Goal: Task Accomplishment & Management: Use online tool/utility

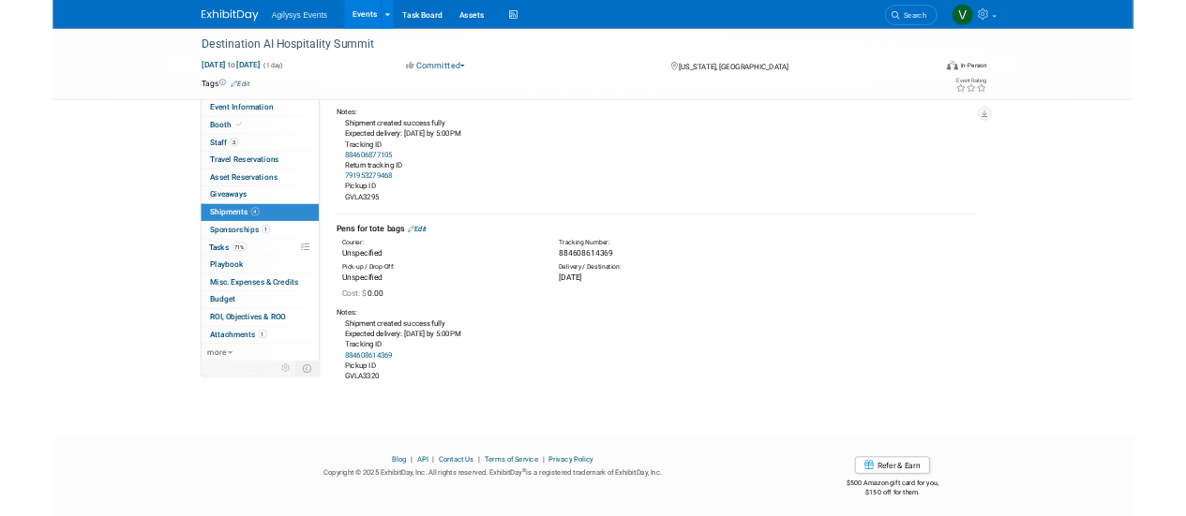
scroll to position [933, 0]
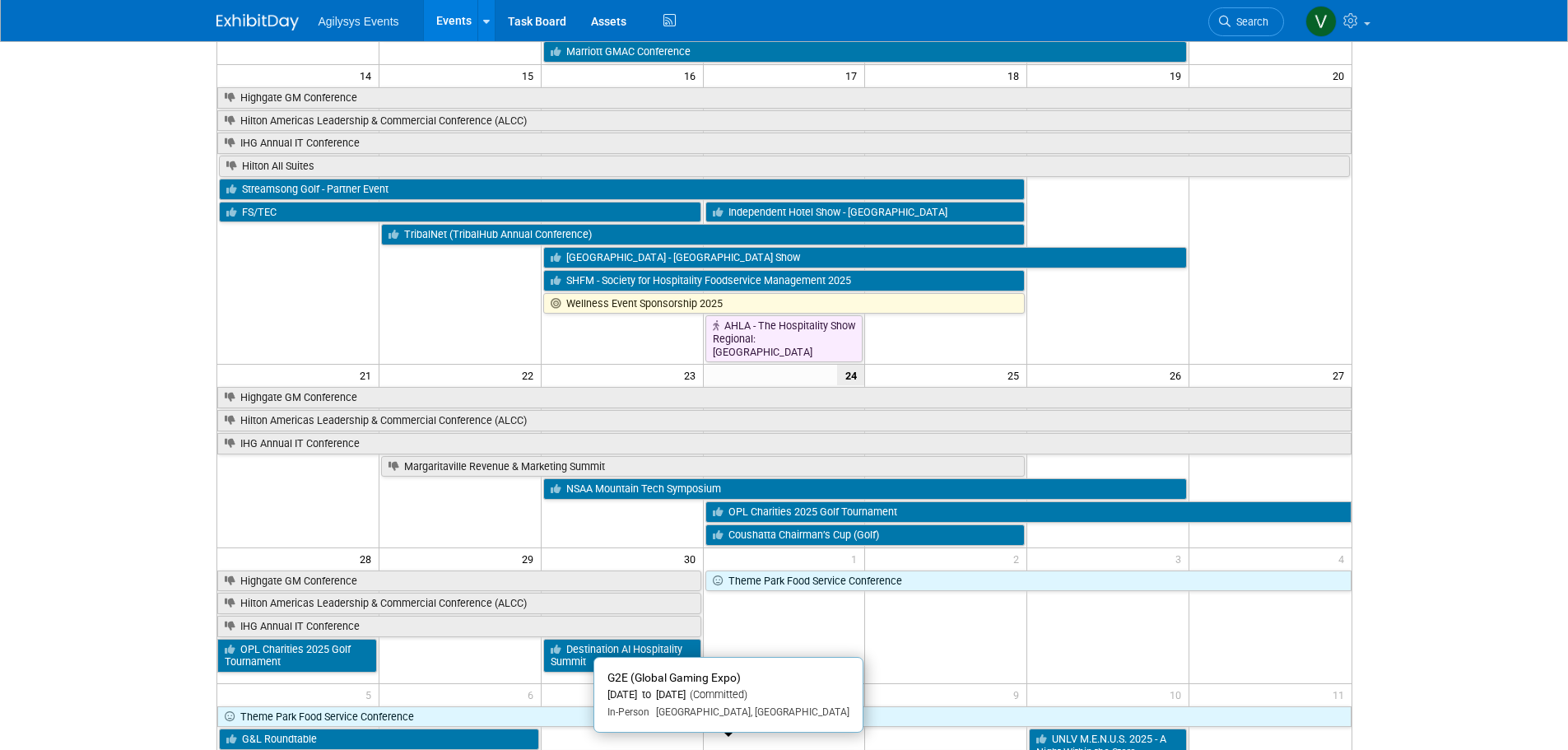
scroll to position [494, 0]
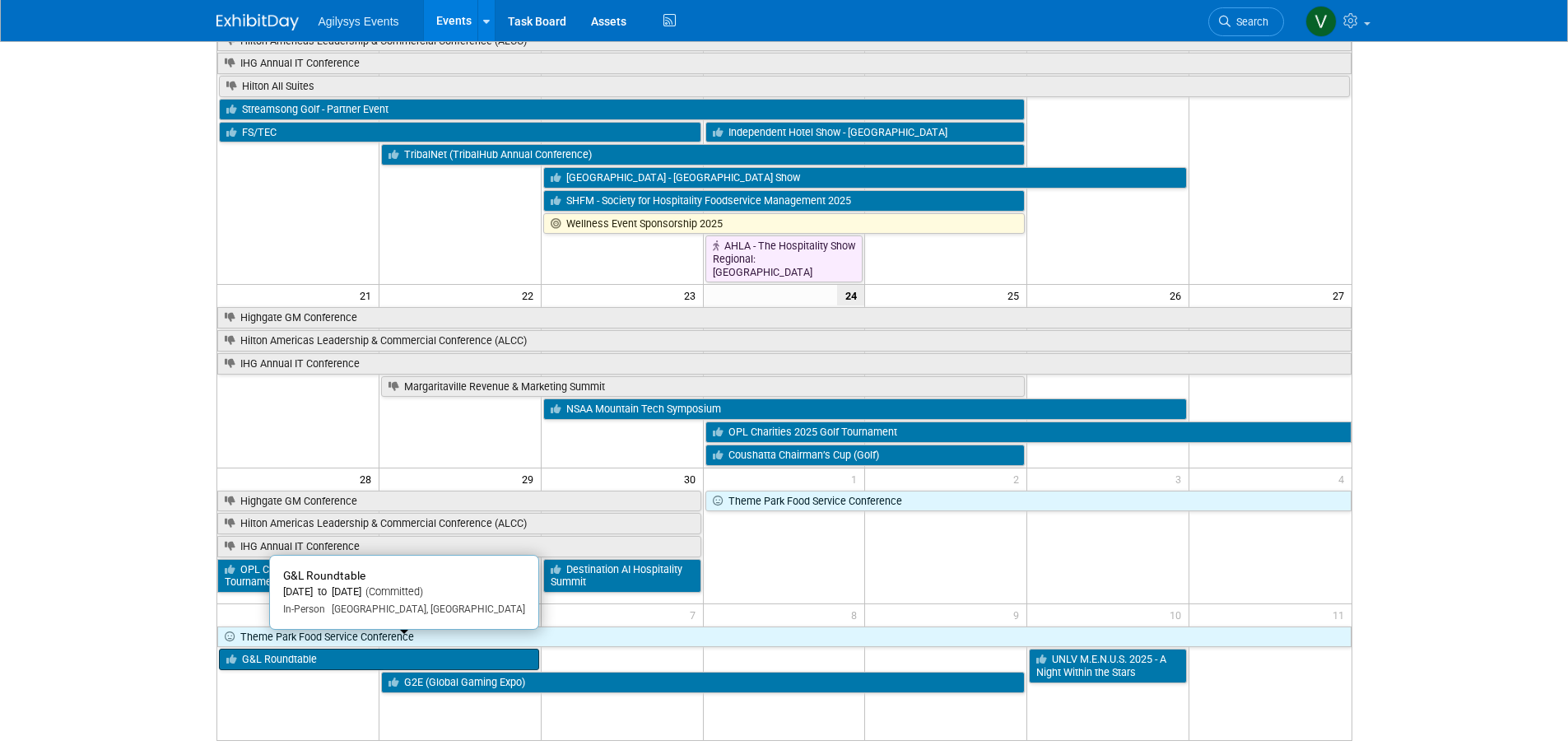
click at [325, 649] on link "G&L Roundtable" at bounding box center [379, 659] width 321 height 21
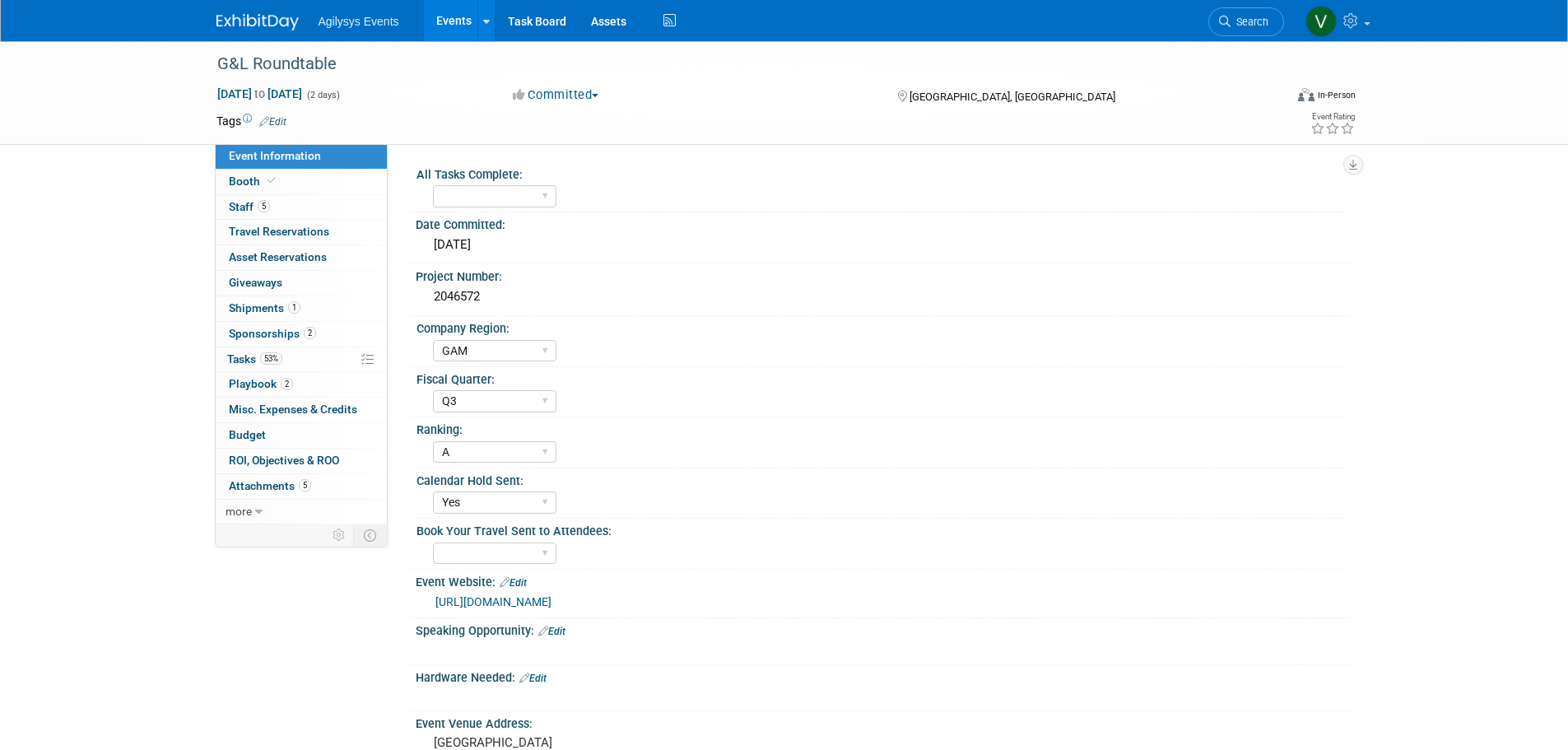
select select "GAM"
select select "Q3"
select select "A"
select select "Yes"
drag, startPoint x: 454, startPoint y: 298, endPoint x: 424, endPoint y: 296, distance: 30.1
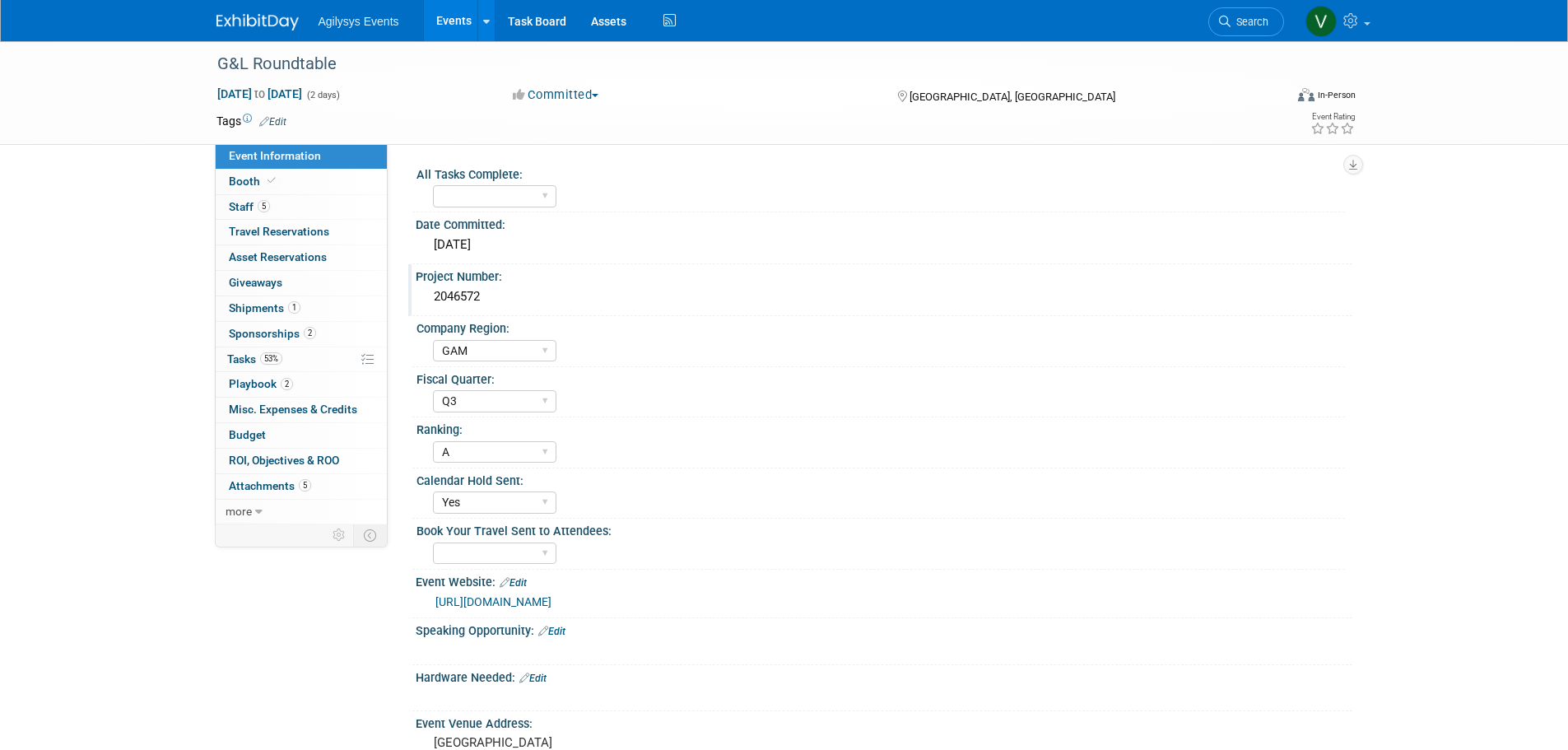
click at [424, 296] on div "2046572" at bounding box center [884, 297] width 936 height 27
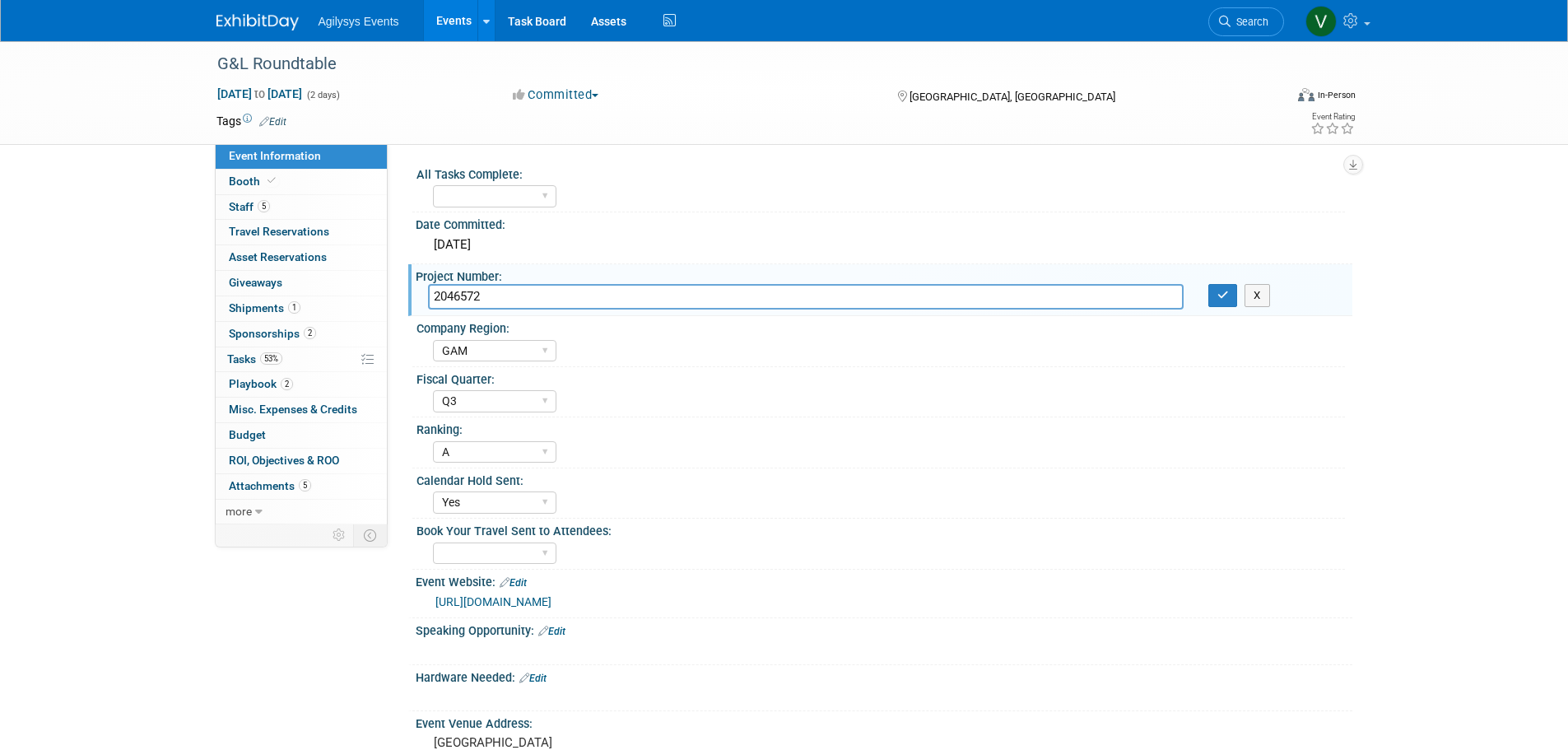
drag, startPoint x: 459, startPoint y: 293, endPoint x: 499, endPoint y: 294, distance: 40.0
click at [499, 294] on input "2046572" at bounding box center [806, 296] width 755 height 25
drag, startPoint x: 495, startPoint y: 293, endPoint x: 422, endPoint y: 297, distance: 73.1
click at [422, 297] on div "2046572" at bounding box center [806, 296] width 780 height 25
drag, startPoint x: 287, startPoint y: 25, endPoint x: 345, endPoint y: 44, distance: 61.0
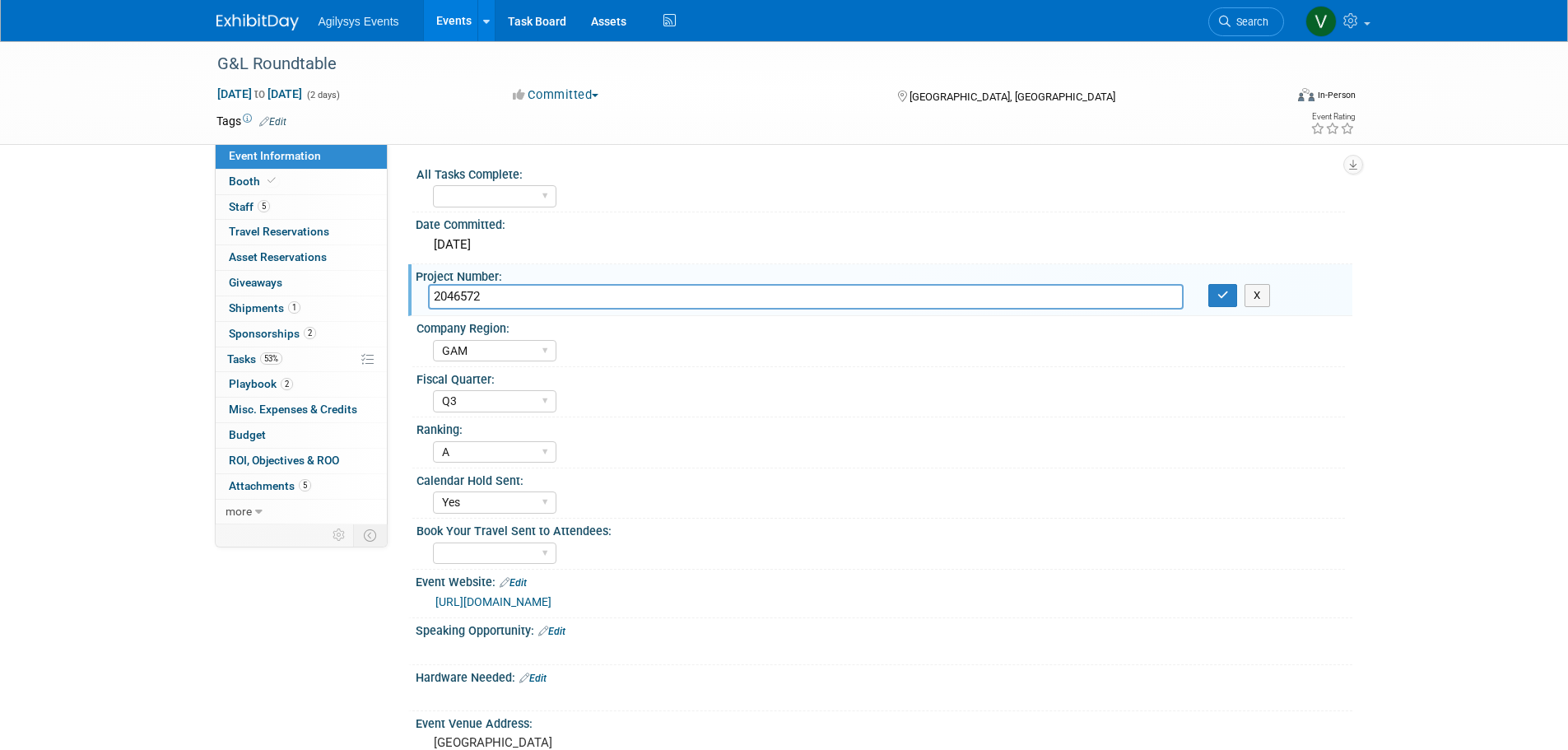
click at [287, 25] on img at bounding box center [257, 22] width 83 height 17
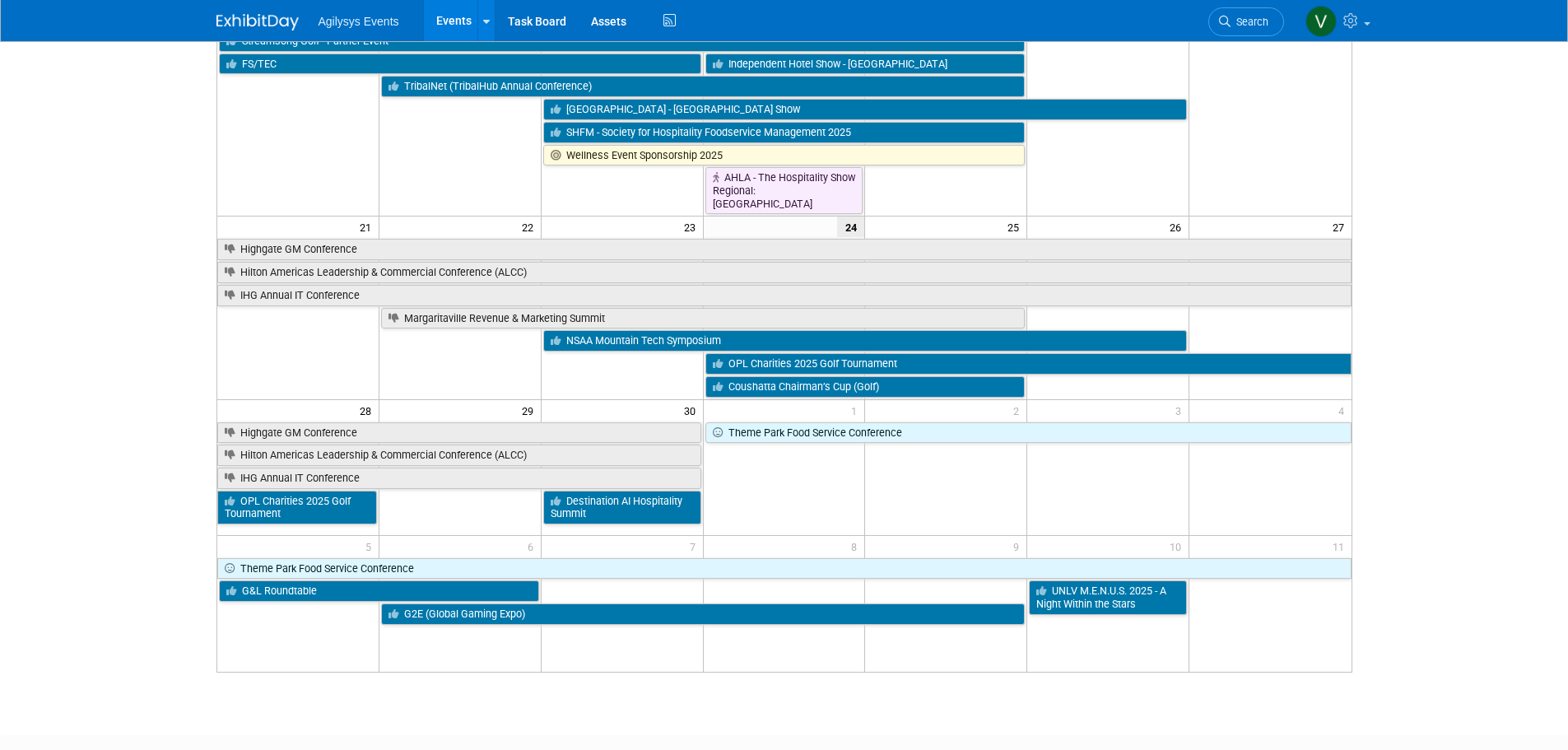
scroll to position [576, 0]
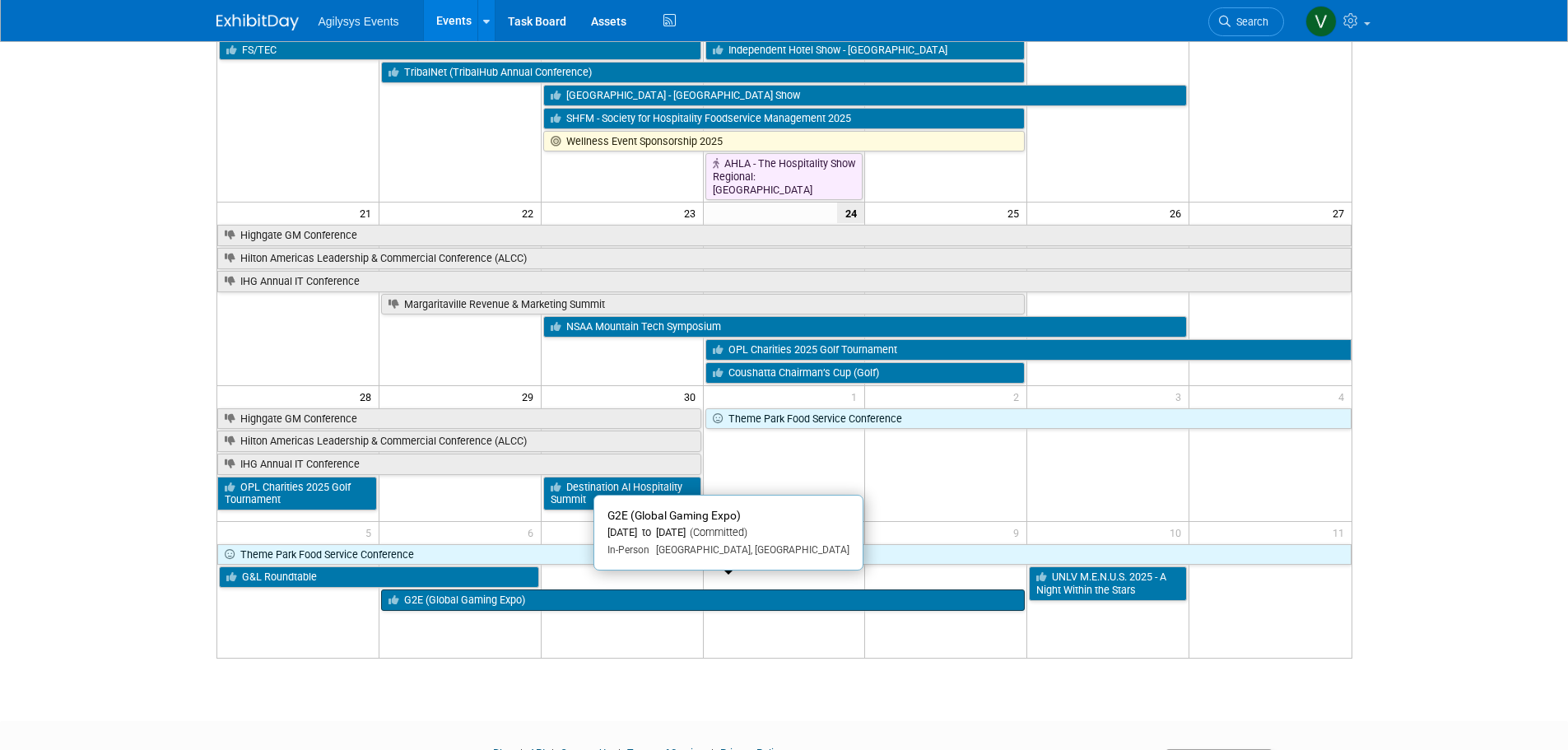
click at [473, 589] on link "G2E (Global Gaming Expo)" at bounding box center [703, 600] width 644 height 21
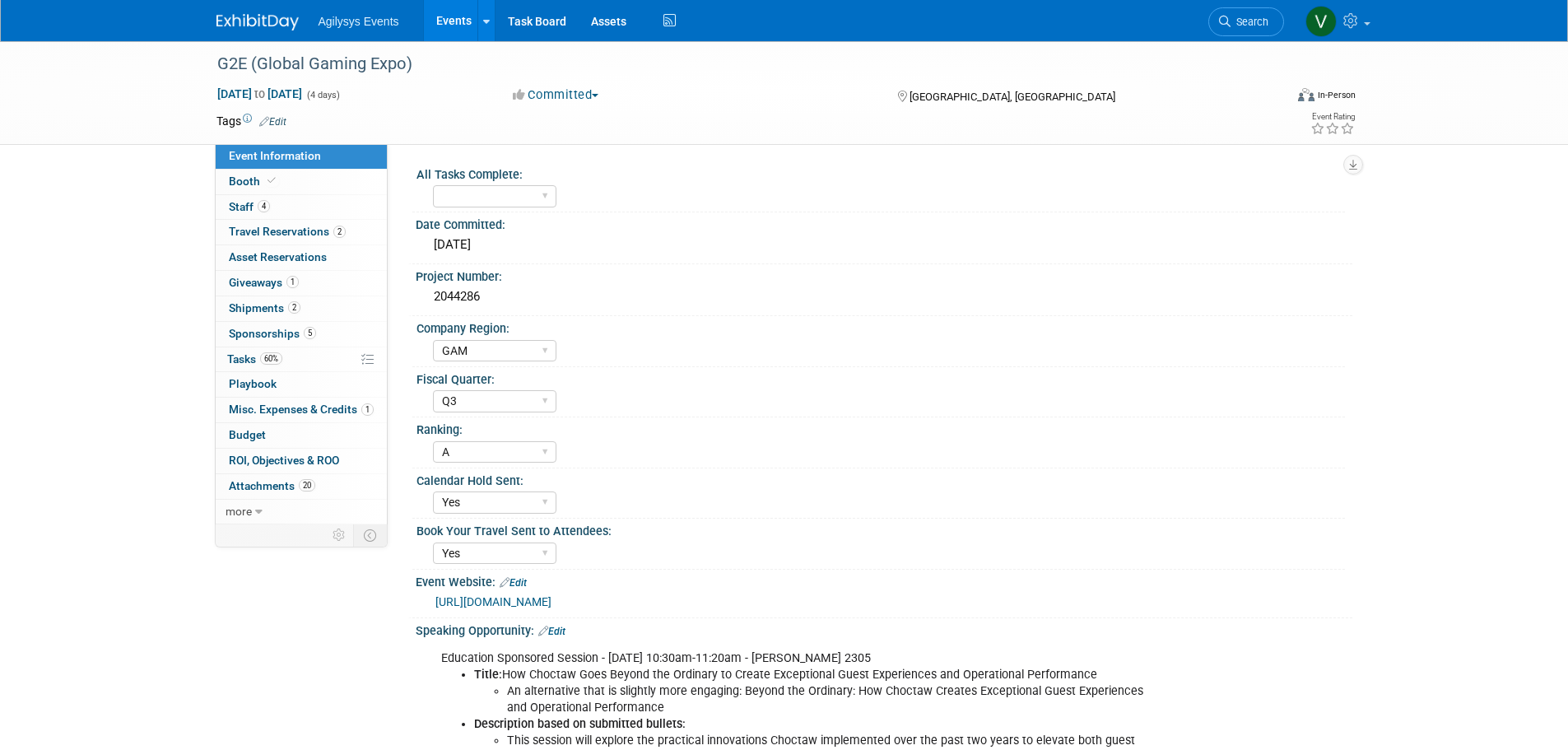
select select "GAM"
select select "Q3"
select select "A"
select select "Yes"
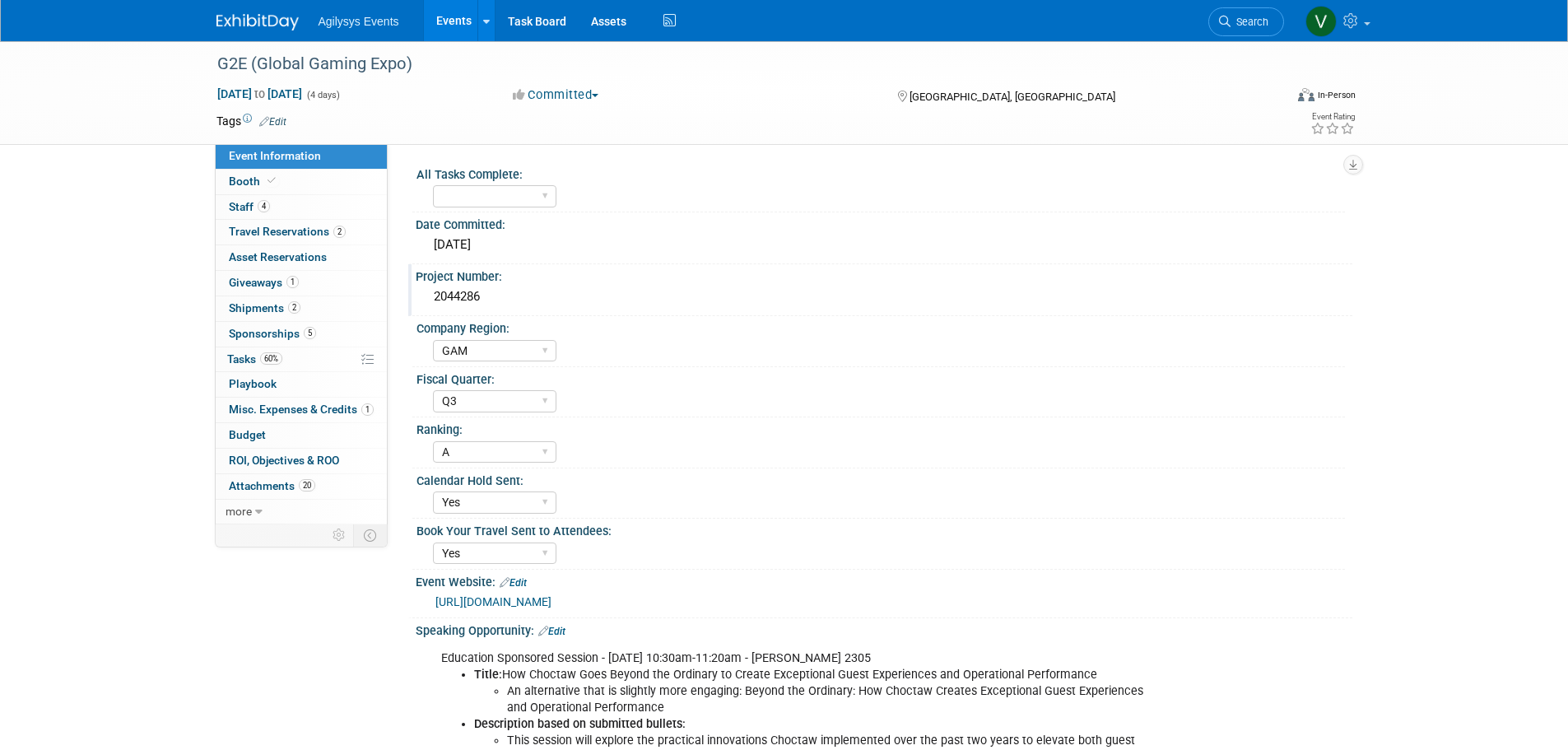
drag, startPoint x: 499, startPoint y: 299, endPoint x: 421, endPoint y: 295, distance: 78.1
click at [421, 295] on div "2044286" at bounding box center [884, 297] width 936 height 27
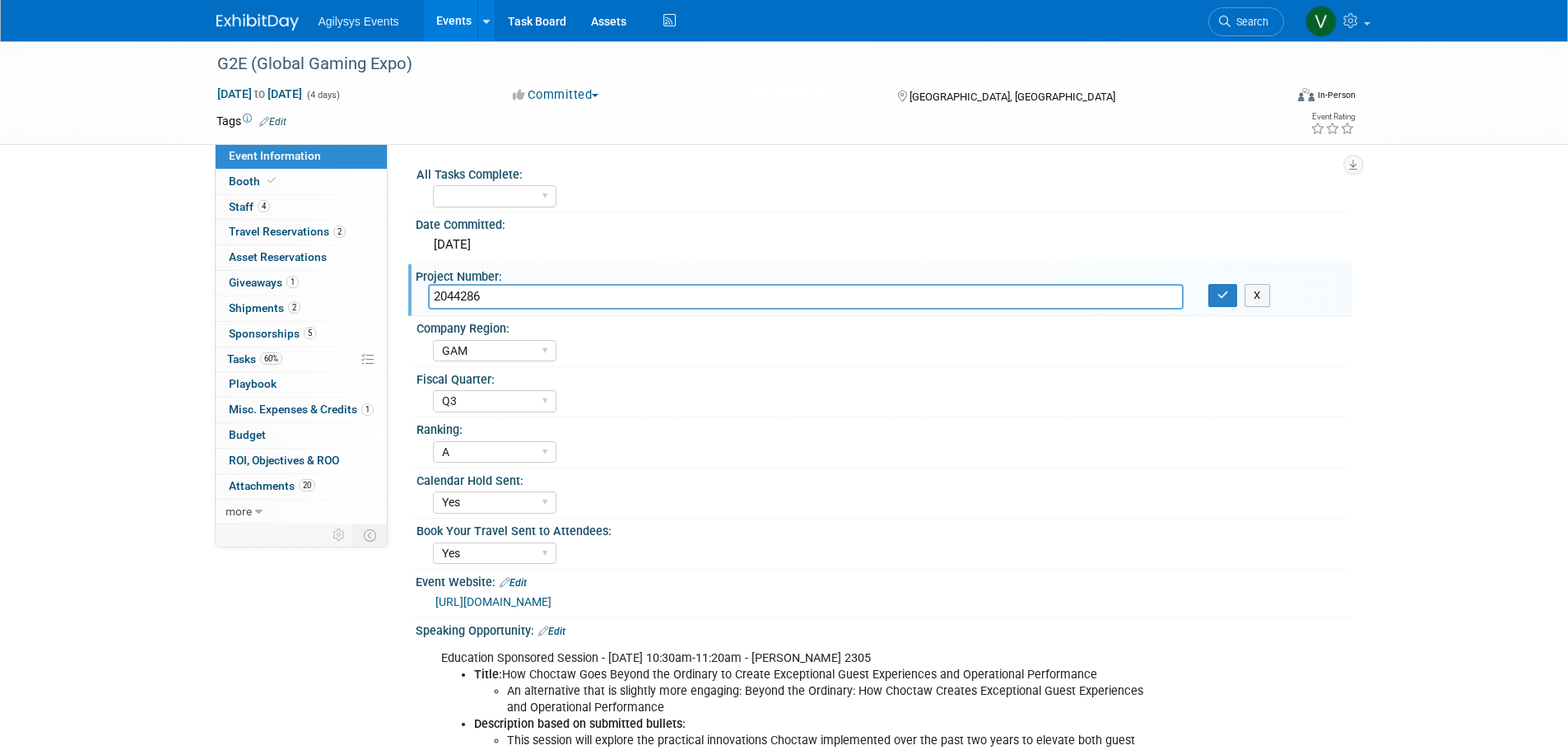
drag, startPoint x: 421, startPoint y: 295, endPoint x: 500, endPoint y: 289, distance: 79.2
click at [498, 288] on input "2044286" at bounding box center [806, 296] width 755 height 25
drag, startPoint x: 504, startPoint y: 294, endPoint x: 424, endPoint y: 299, distance: 80.2
click at [424, 299] on div "2044286" at bounding box center [806, 296] width 780 height 25
